Goal: Transaction & Acquisition: Purchase product/service

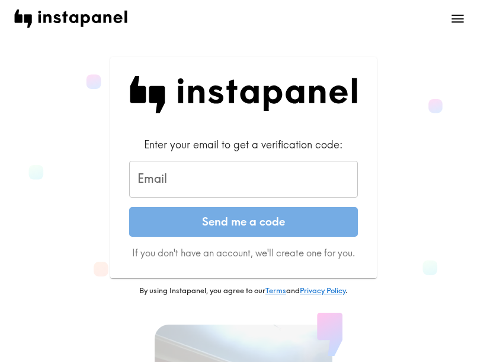
drag, startPoint x: 52, startPoint y: 275, endPoint x: 84, endPoint y: 253, distance: 38.8
click at [52, 275] on div "Enter your email to get a verification code: Email Email Send me a code If you …" at bounding box center [243, 176] width 459 height 239
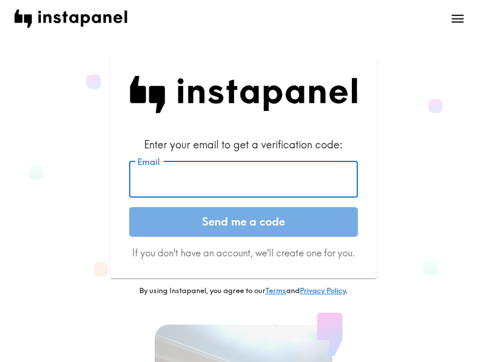
click at [206, 167] on input "Email" at bounding box center [243, 179] width 229 height 37
paste input "[EMAIL_ADDRESS][DOMAIN_NAME]"
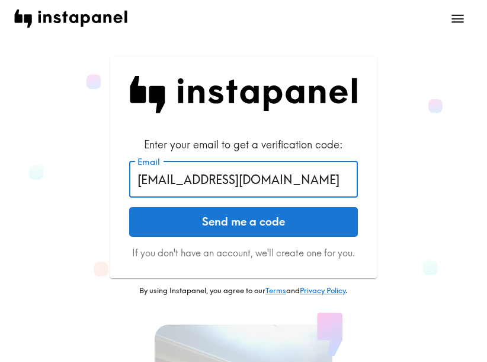
type input "[EMAIL_ADDRESS][DOMAIN_NAME]"
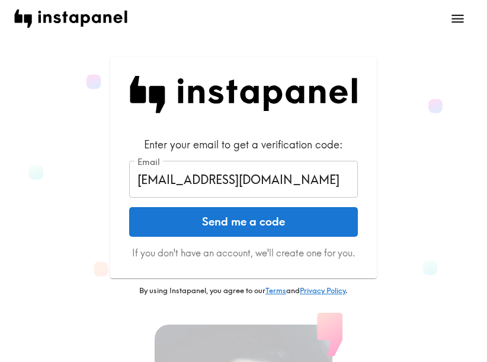
click at [186, 226] on button "Send me a code" at bounding box center [243, 222] width 229 height 30
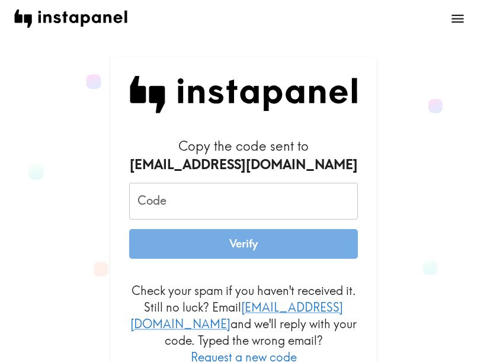
click at [427, 260] on div "Copy the code sent to [EMAIL_ADDRESS][DOMAIN_NAME] Code Code Verify Check your …" at bounding box center [243, 234] width 459 height 354
click at [323, 203] on input "Code" at bounding box center [243, 201] width 229 height 37
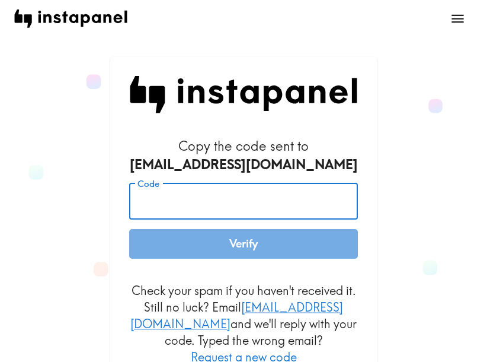
paste input "9Db_5aG_bhF"
type input "9Db_5aG_bhF"
click at [291, 239] on button "Verify" at bounding box center [243, 244] width 229 height 30
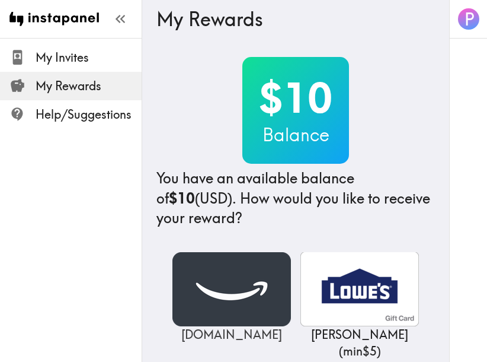
click at [225, 297] on img at bounding box center [231, 289] width 119 height 74
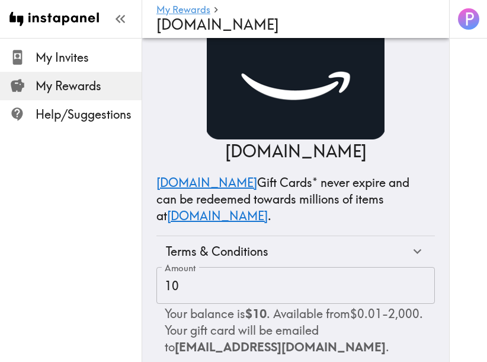
scroll to position [101, 0]
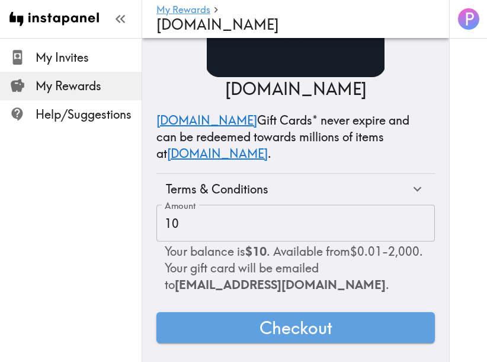
click at [317, 319] on span "Checkout" at bounding box center [296, 327] width 73 height 24
